Goal: Task Accomplishment & Management: Manage account settings

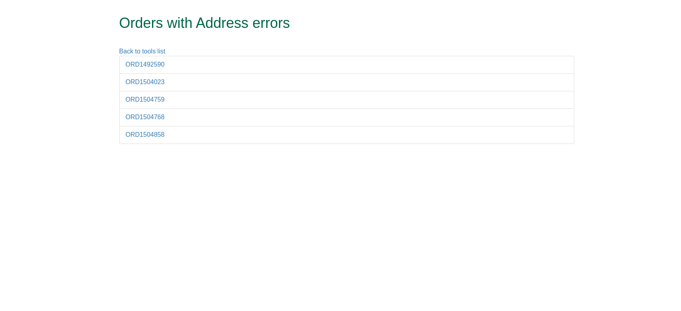
click at [152, 89] on li "ORD1504023" at bounding box center [346, 82] width 455 height 18
click at [150, 87] on li "ORD1504023" at bounding box center [346, 82] width 455 height 18
click at [140, 82] on link "ORD1504023" at bounding box center [145, 82] width 39 height 7
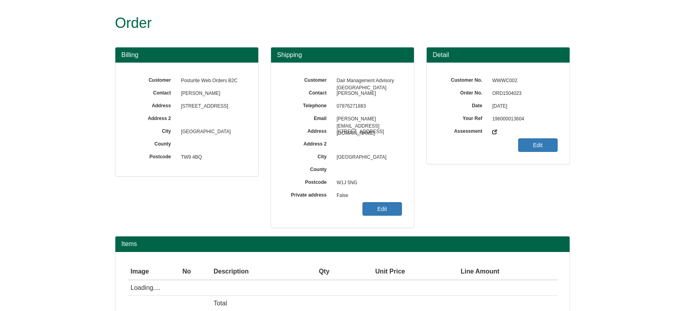
click at [385, 215] on link "Edit" at bounding box center [382, 209] width 40 height 14
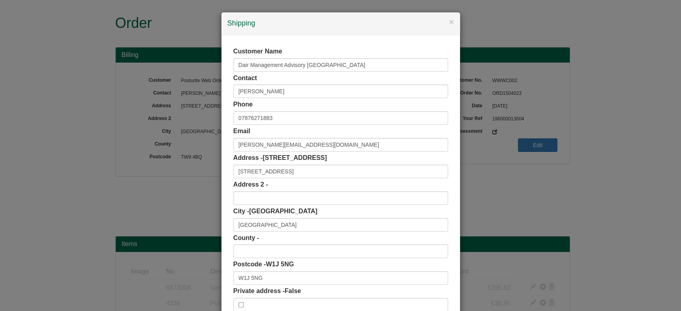
select select "GB"
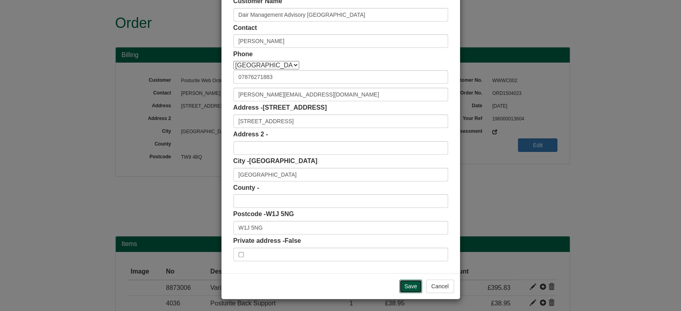
click at [412, 280] on input "Save" at bounding box center [411, 287] width 23 height 14
